Goal: Find contact information: Find contact information

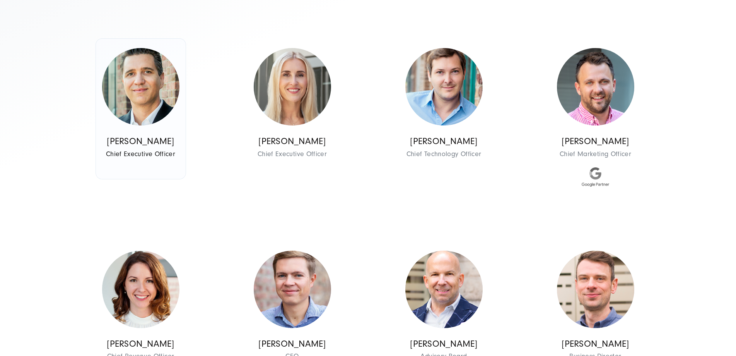
scroll to position [464, 0]
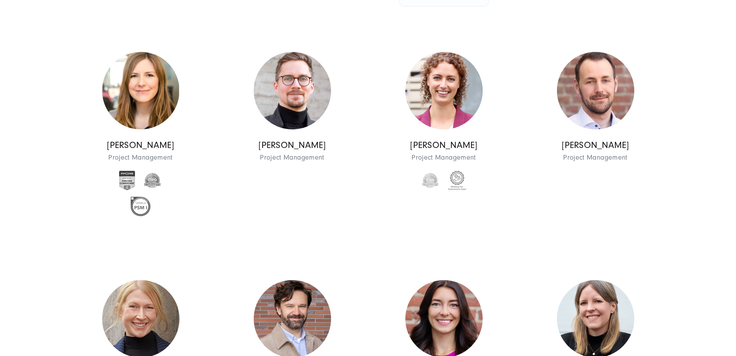
scroll to position [1277, 0]
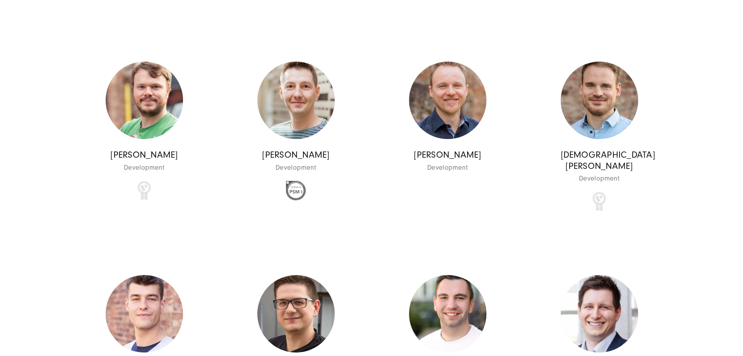
scroll to position [5415, 0]
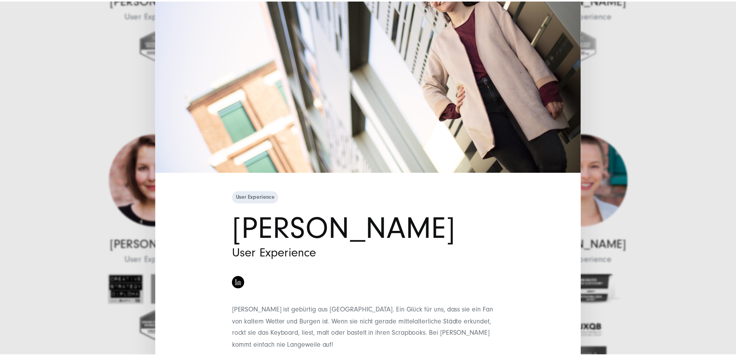
scroll to position [144, 0]
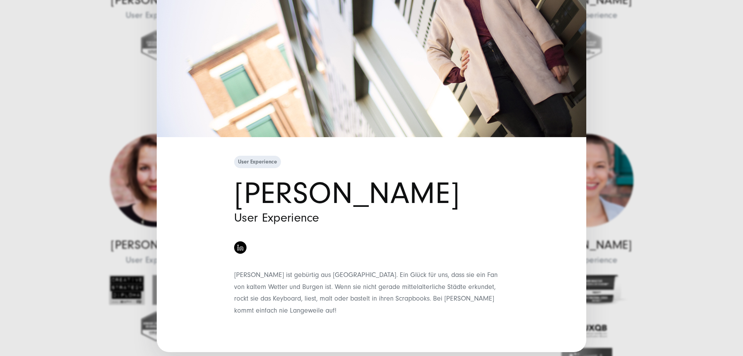
click at [96, 113] on div "User Experience Alicia Rodriguez Serra User Experience" at bounding box center [371, 178] width 743 height 356
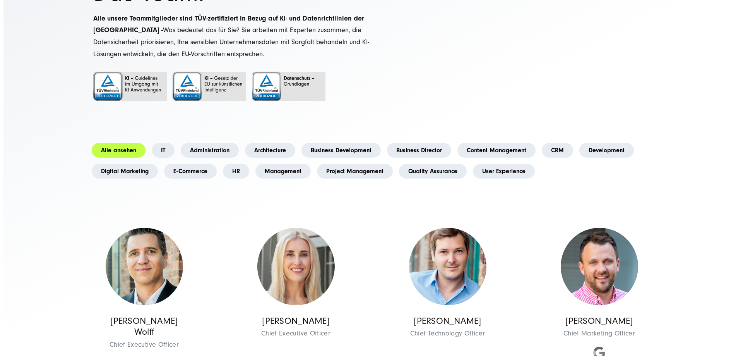
scroll to position [1600, 0]
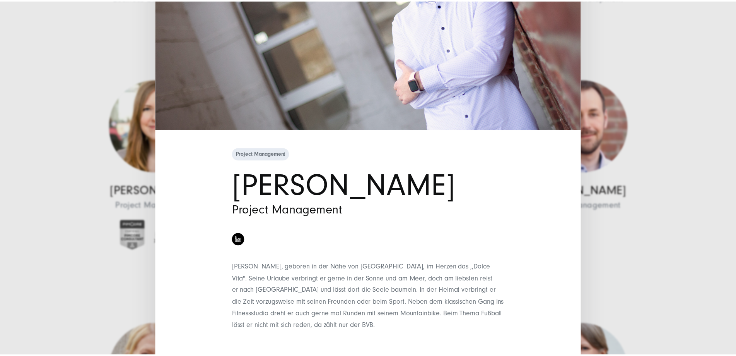
scroll to position [150, 0]
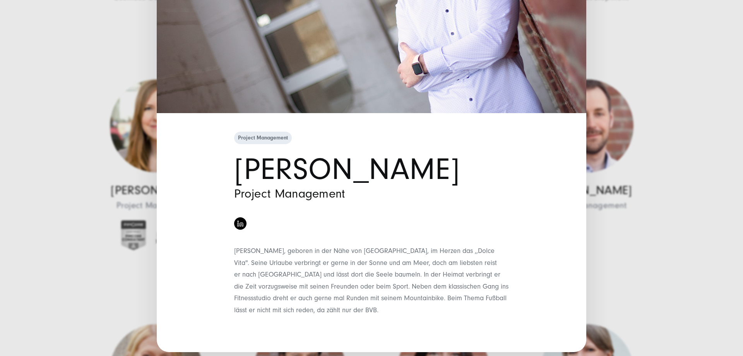
click at [104, 54] on div "Project Management Tobias Rademann Project Management" at bounding box center [371, 178] width 743 height 356
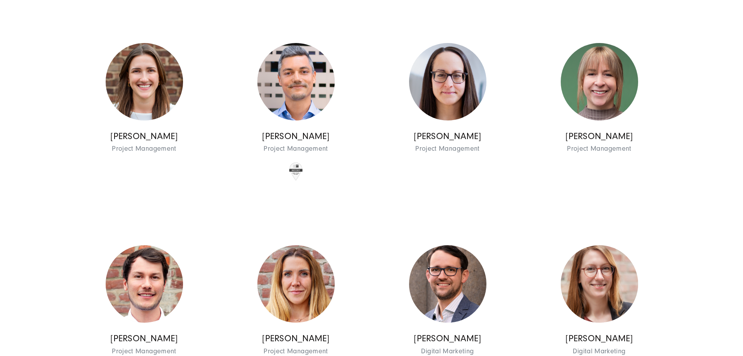
scroll to position [1755, 0]
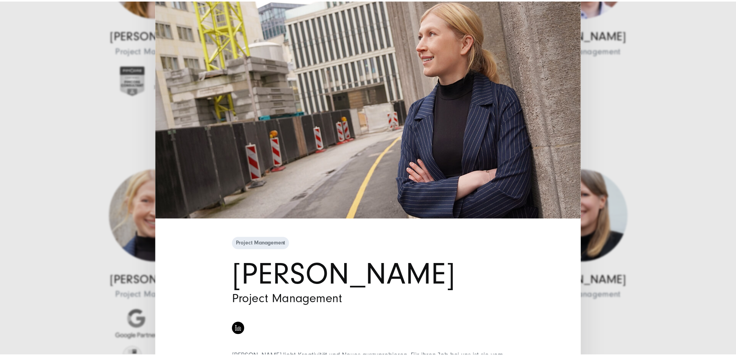
scroll to position [175, 0]
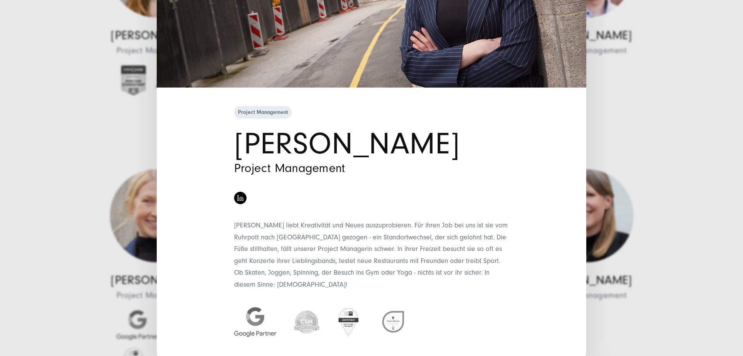
click at [92, 137] on div "Project Management Marie Schnitzler Project Management" at bounding box center [371, 178] width 743 height 356
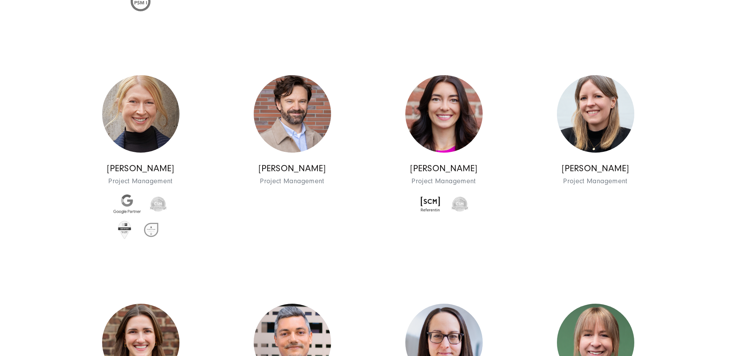
scroll to position [1484, 0]
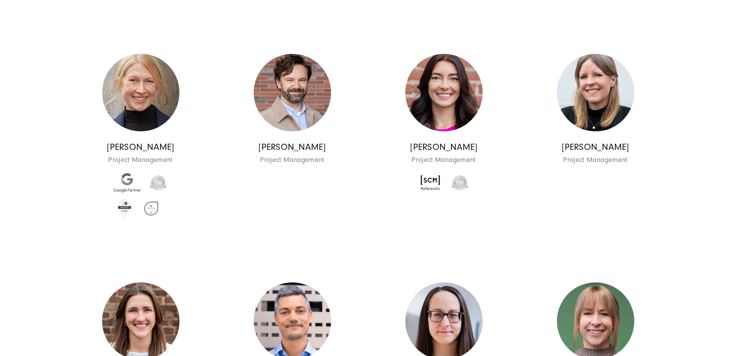
scroll to position [1522, 0]
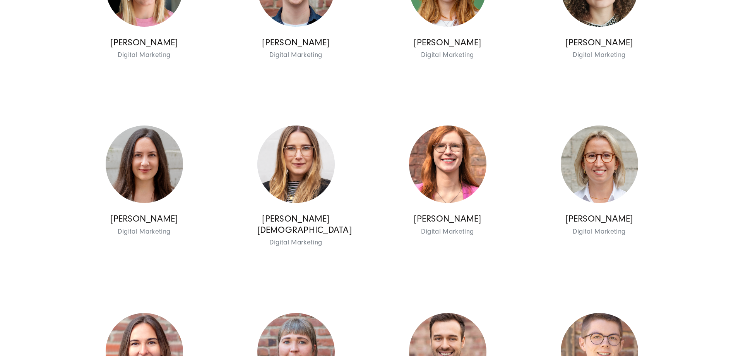
scroll to position [2606, 0]
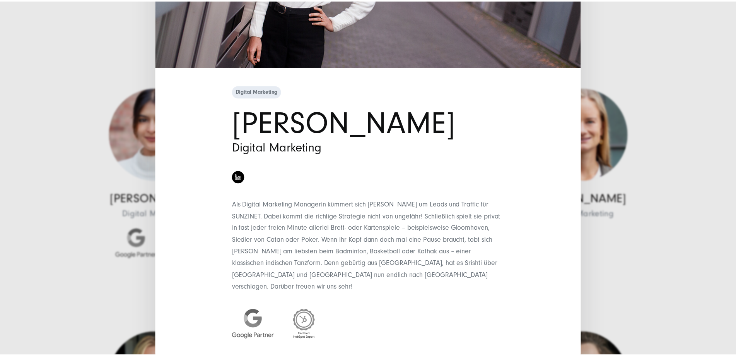
scroll to position [199, 0]
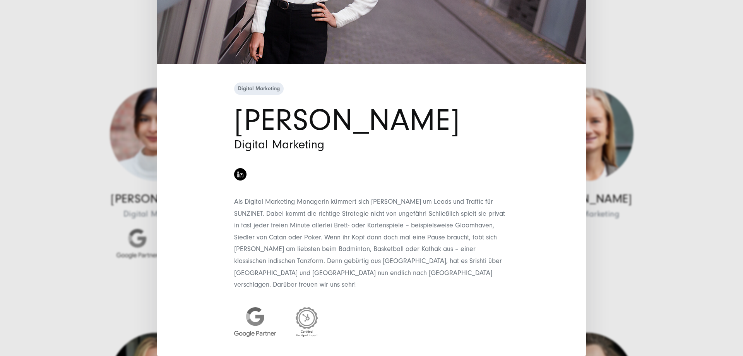
click at [635, 173] on div "Digital Marketing Srishti Srivastava Digital Marketing" at bounding box center [371, 178] width 743 height 356
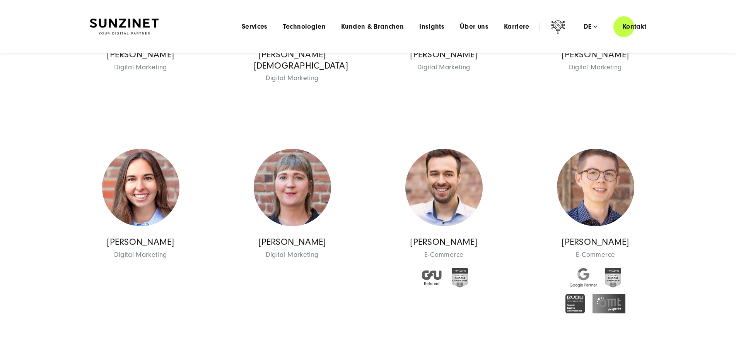
scroll to position [1600, 0]
